Goal: Task Accomplishment & Management: Use online tool/utility

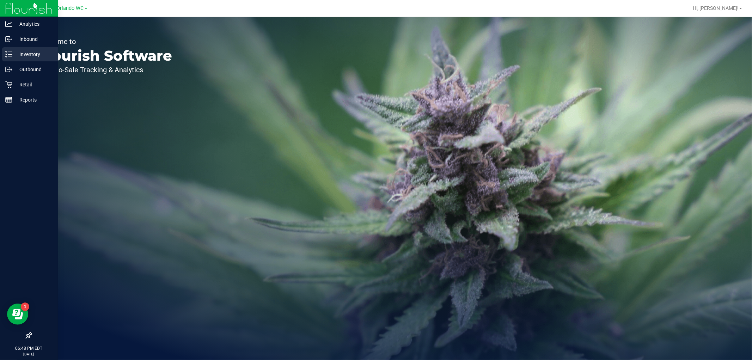
click at [4, 56] on div "Inventory" at bounding box center [30, 54] width 56 height 14
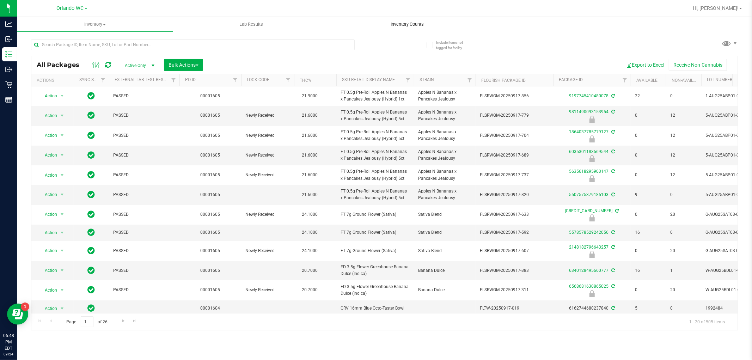
click at [402, 27] on span "Inventory Counts" at bounding box center [407, 24] width 52 height 6
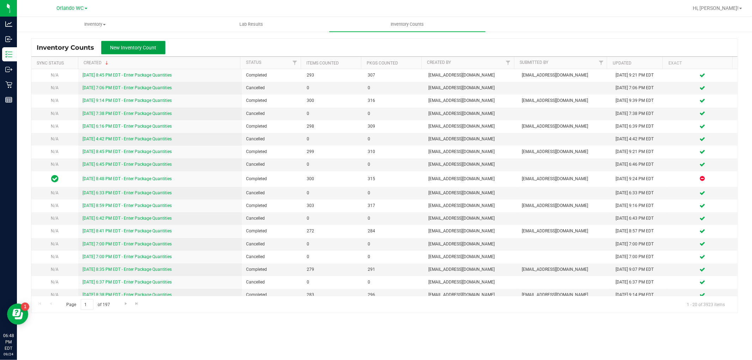
click at [146, 47] on span "New Inventory Count" at bounding box center [133, 48] width 46 height 6
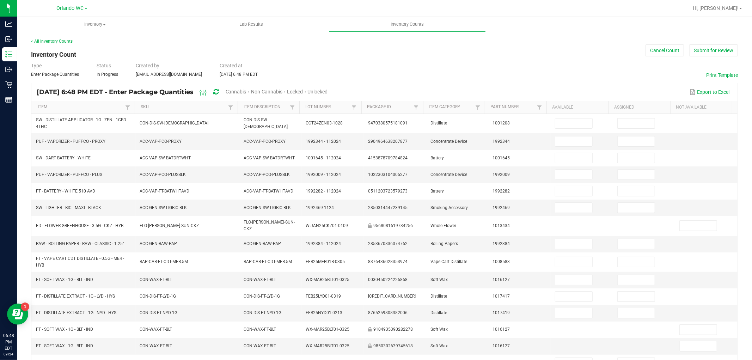
click at [246, 92] on span "Cannabis" at bounding box center [236, 92] width 21 height 6
click at [141, 104] on th "SKU" at bounding box center [186, 107] width 103 height 13
click at [143, 106] on link "SKU" at bounding box center [184, 107] width 86 height 6
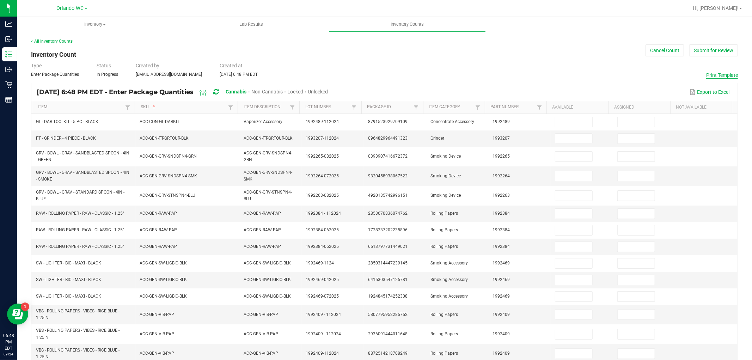
click at [708, 75] on button "Print Template" at bounding box center [722, 75] width 32 height 7
click at [658, 51] on button "Cancel Count" at bounding box center [664, 50] width 38 height 12
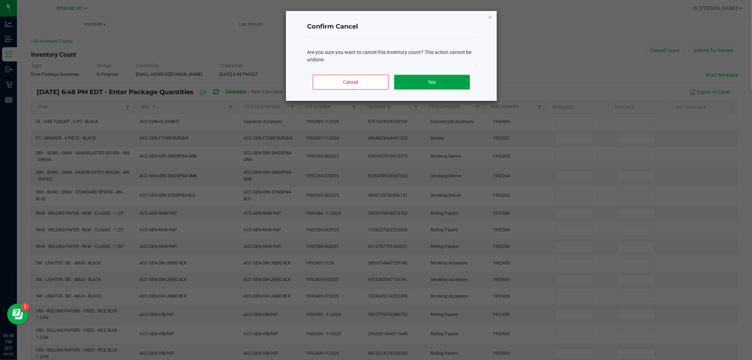
click at [458, 80] on button "Yes" at bounding box center [432, 82] width 76 height 15
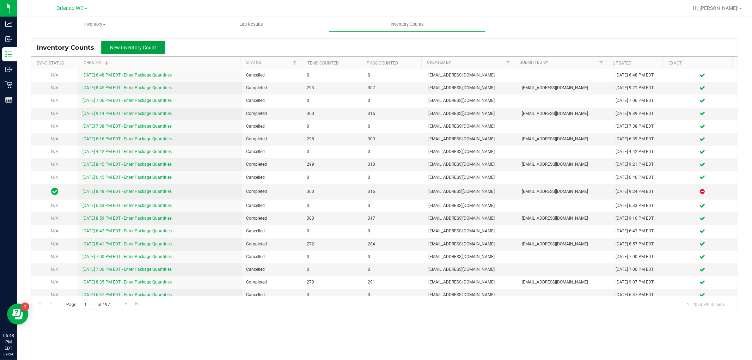
click at [130, 42] on button "New Inventory Count" at bounding box center [133, 47] width 64 height 13
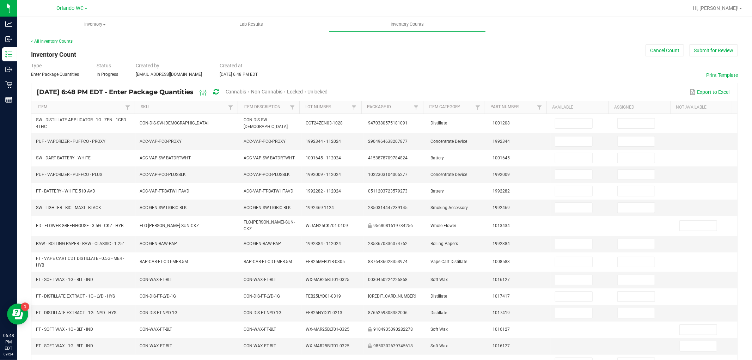
click at [242, 90] on div "[DATE] 6:48 PM EDT - Enter Package Quantities Cannabis Non-Cannabis Locked Unlo…" at bounding box center [185, 92] width 296 height 13
click at [246, 92] on span "Cannabis" at bounding box center [236, 92] width 21 height 6
click at [328, 89] on span "Unlocked" at bounding box center [318, 92] width 20 height 6
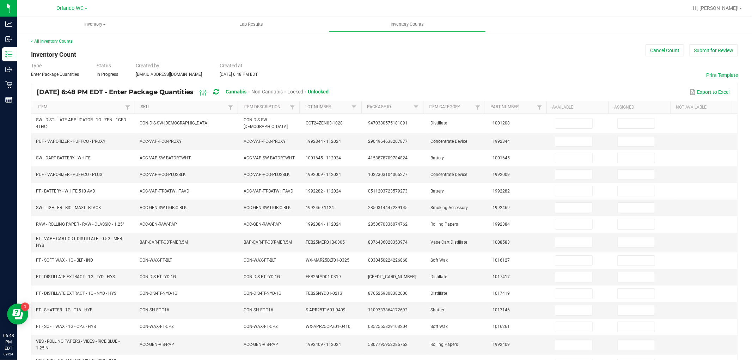
click at [150, 109] on link "SKU" at bounding box center [184, 107] width 86 height 6
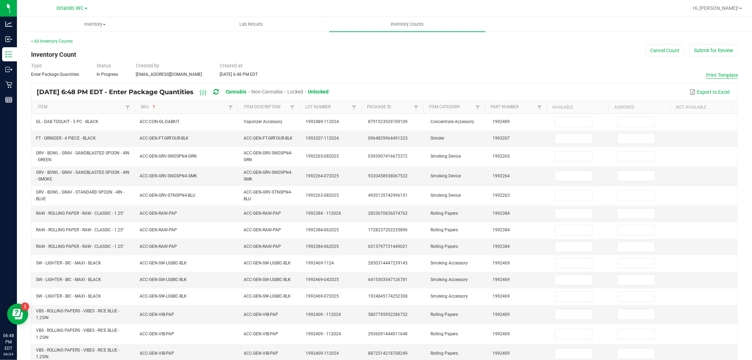
click at [706, 74] on button "Print Template" at bounding box center [722, 75] width 32 height 7
click at [657, 48] on button "Cancel Count" at bounding box center [664, 50] width 38 height 12
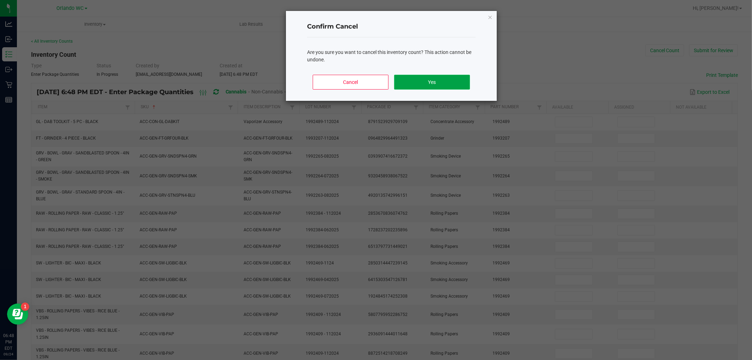
click at [418, 81] on button "Yes" at bounding box center [432, 82] width 76 height 15
